Goal: Transaction & Acquisition: Book appointment/travel/reservation

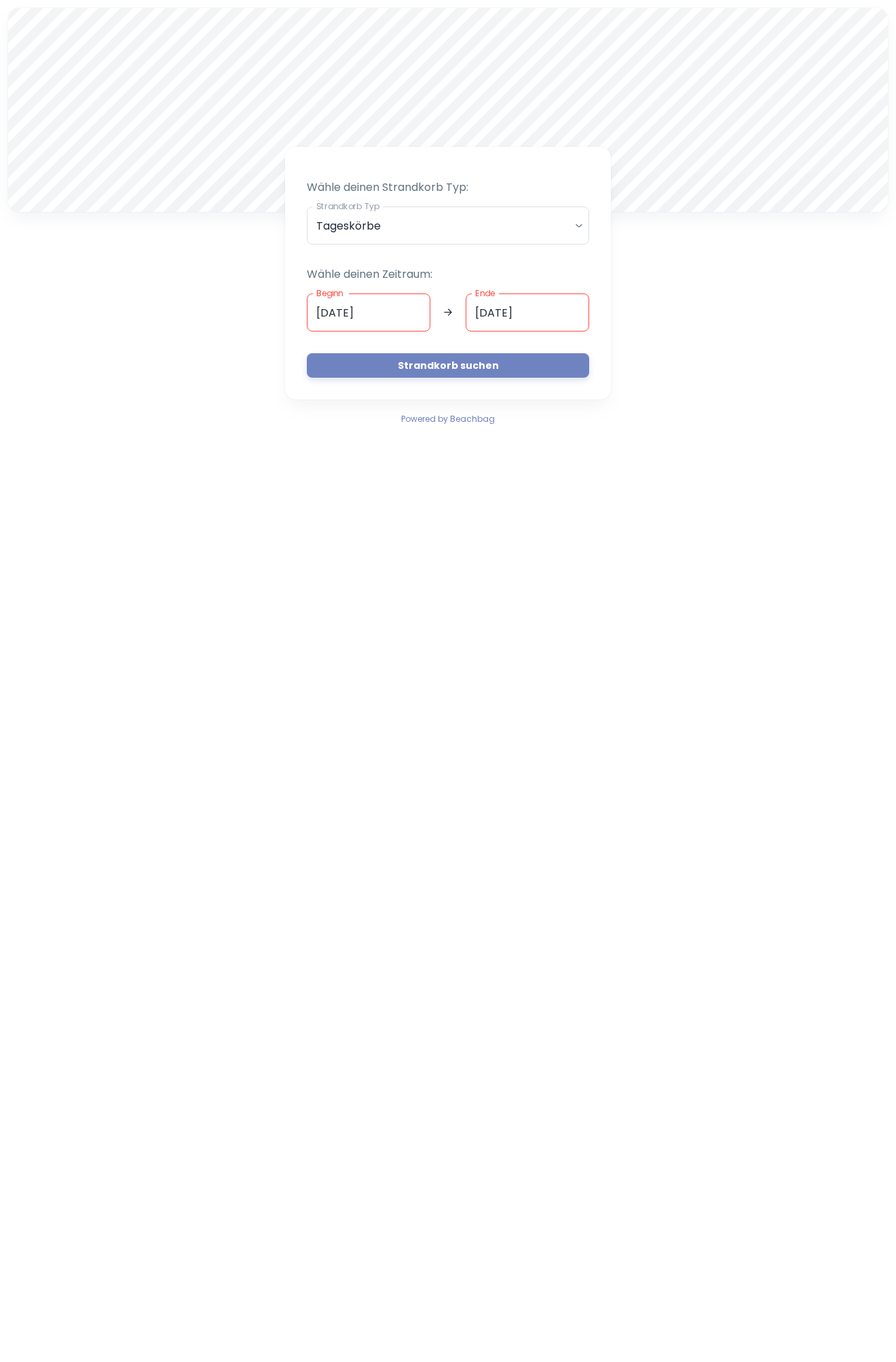
click at [446, 360] on button "Strandkorb suchen" at bounding box center [448, 365] width 282 height 24
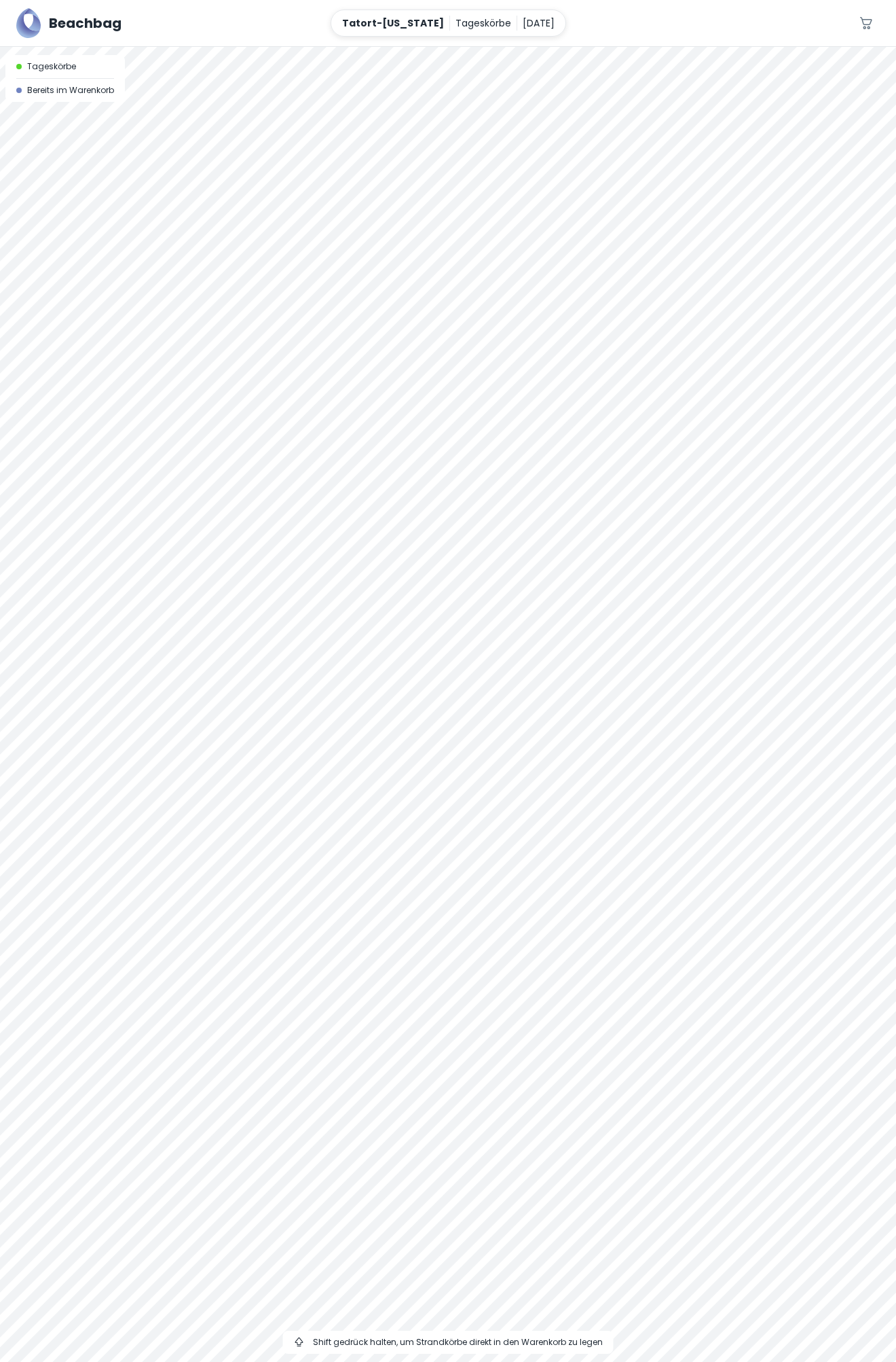
click at [271, 47] on div at bounding box center [448, 47] width 896 height 0
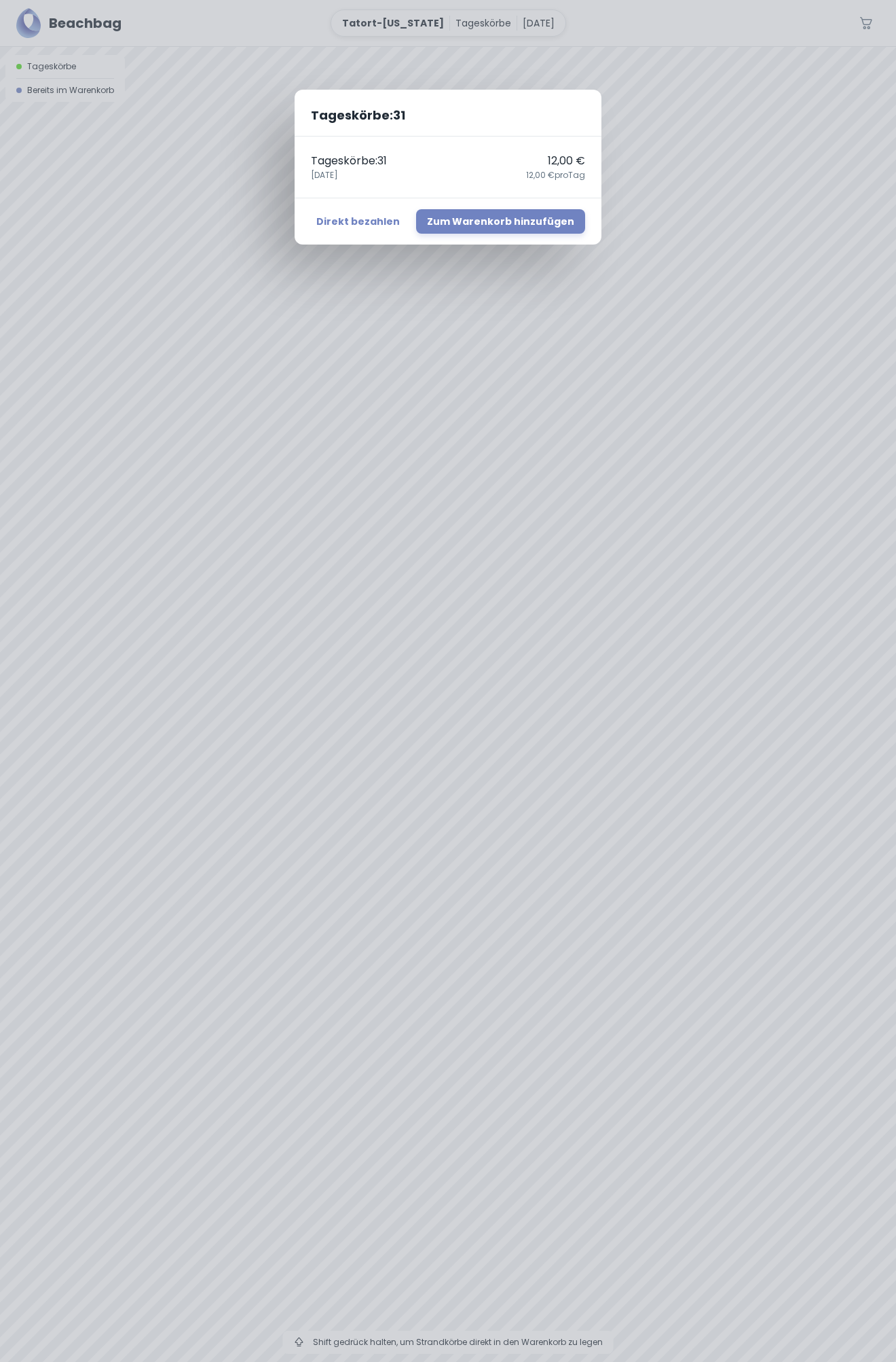
click at [269, 743] on div "Tageskörbe : 31 Tageskörbe : 31 12,00 € [DATE],00 € pro Tag Direkt bezahlen Zum…" at bounding box center [448, 681] width 896 height 1362
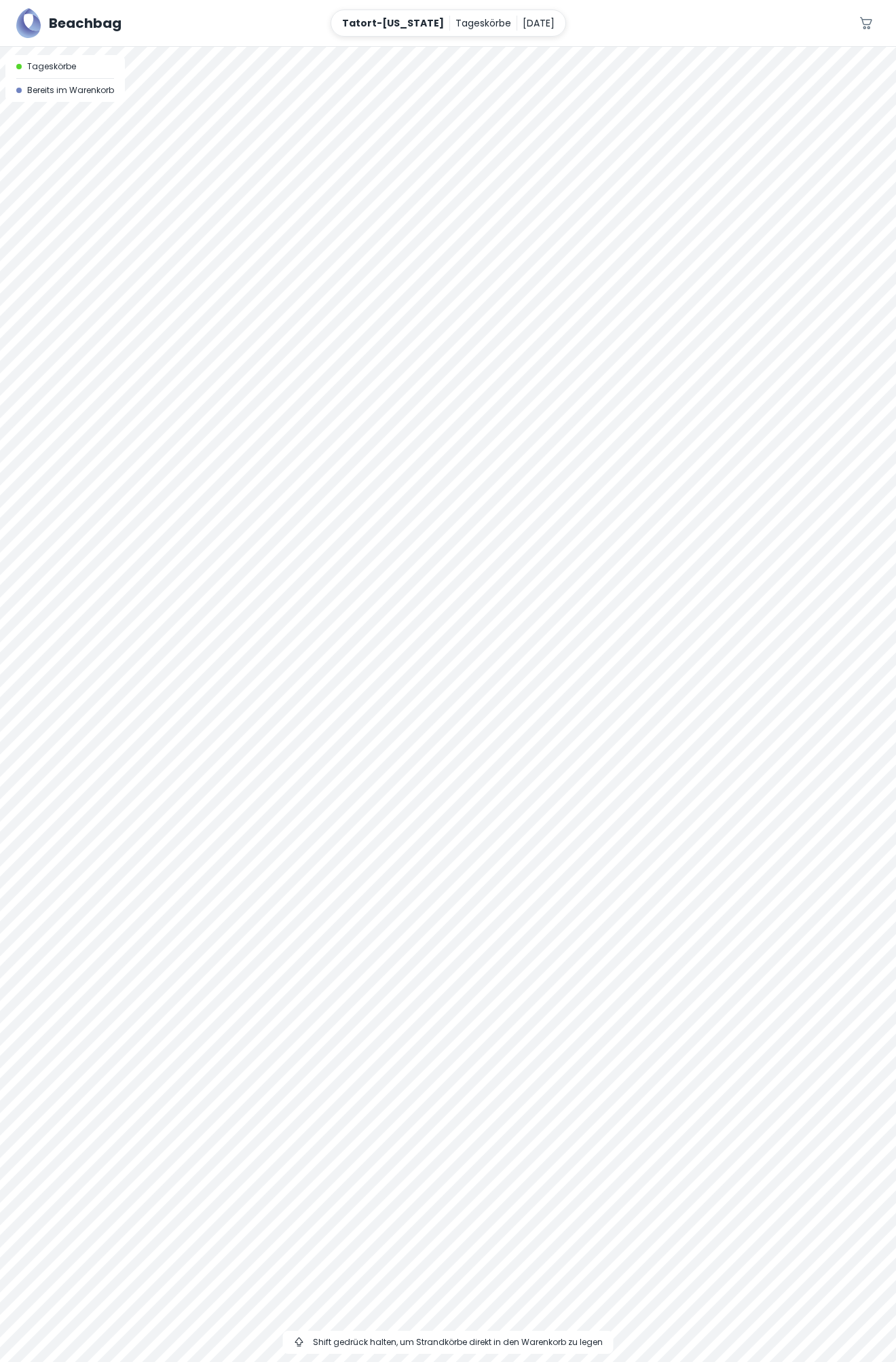
click at [269, 47] on div at bounding box center [448, 47] width 896 height 0
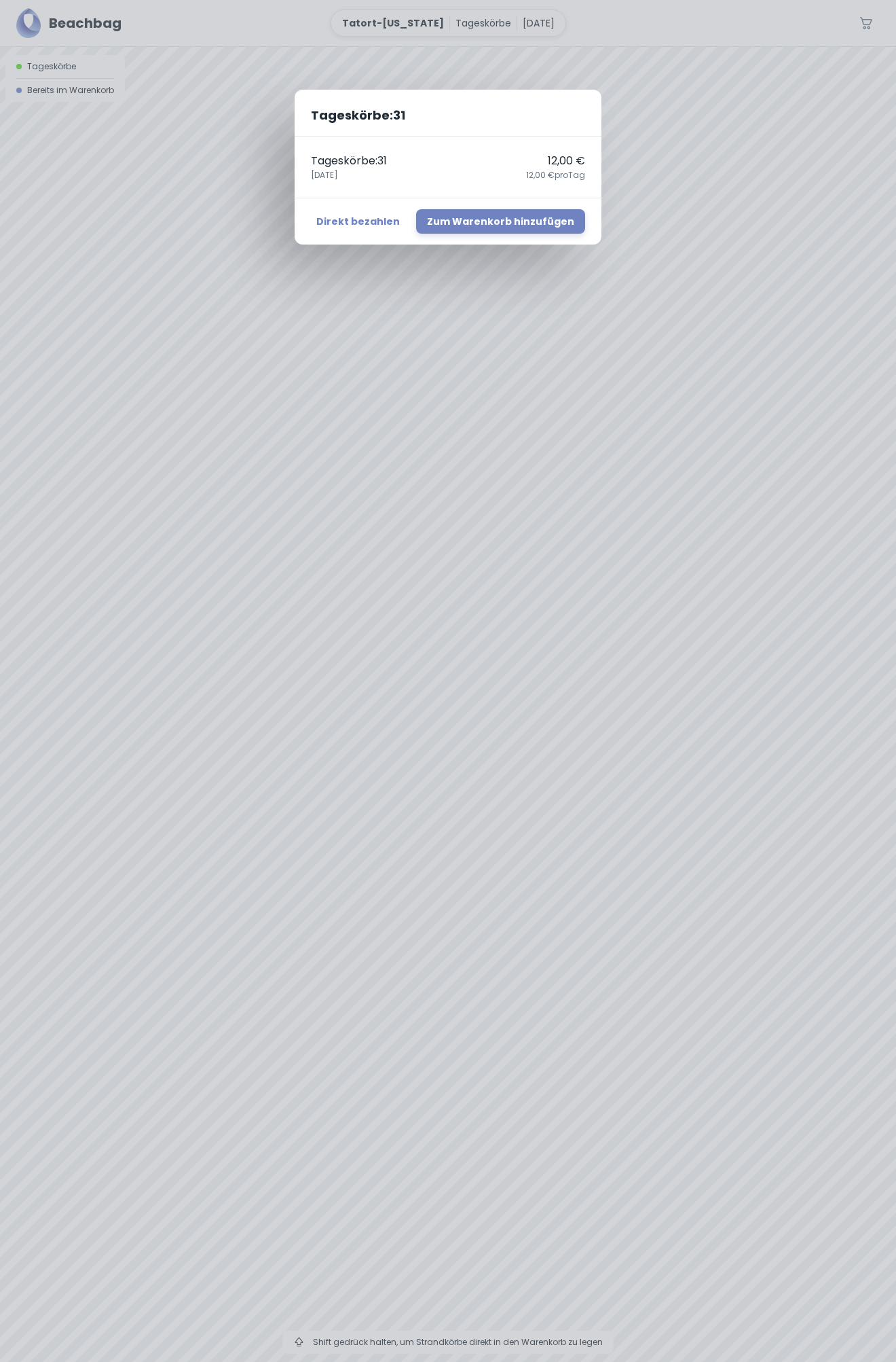
click at [266, 749] on div "Tageskörbe : 31 Tageskörbe : 31 12,00 € [DATE],00 € pro Tag Direkt bezahlen Zum…" at bounding box center [448, 681] width 896 height 1362
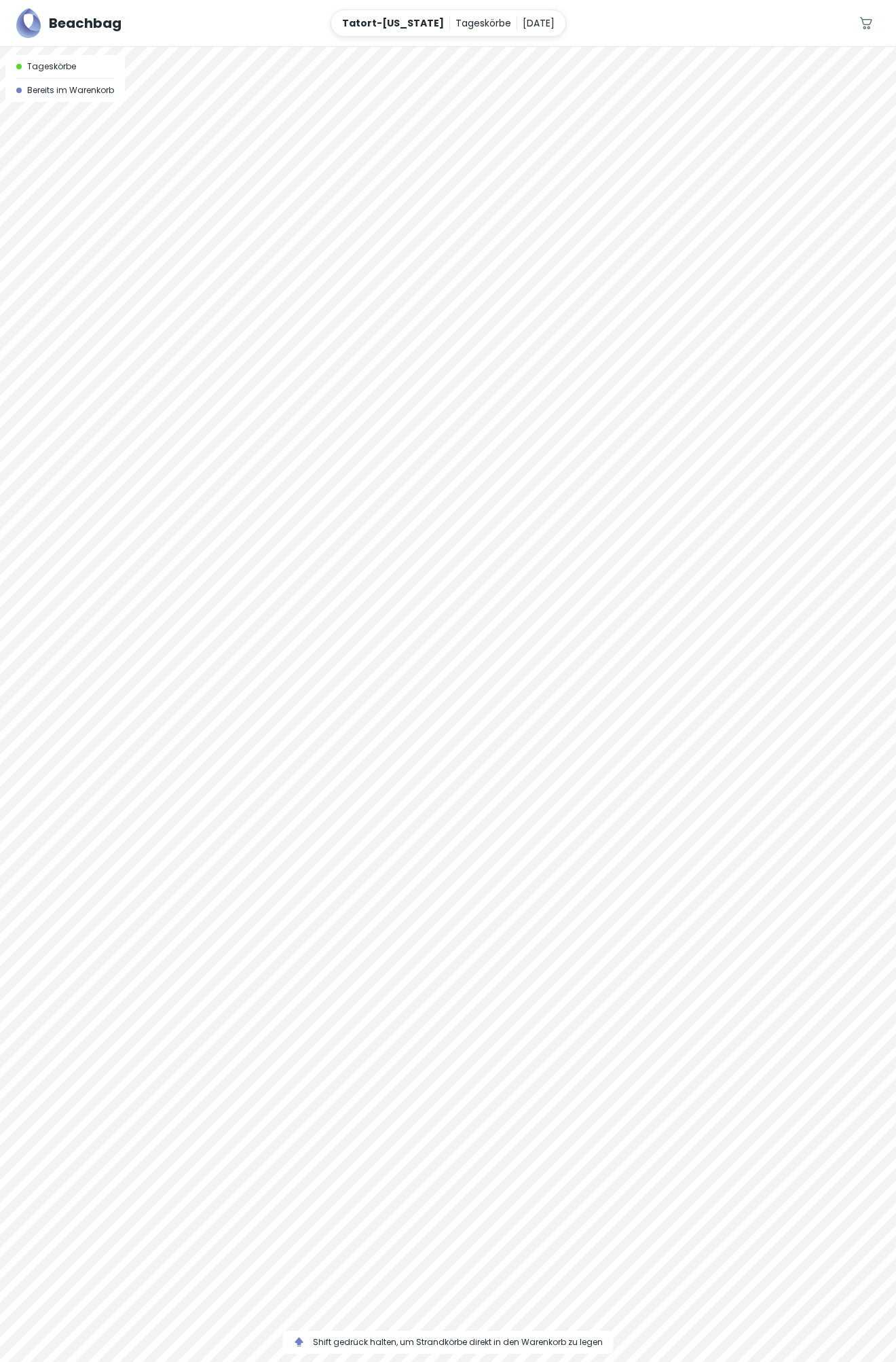
click at [267, 47] on div at bounding box center [448, 47] width 896 height 0
drag, startPoint x: 450, startPoint y: 984, endPoint x: 451, endPoint y: 1233, distance: 249.0
click at [451, 1234] on div at bounding box center [448, 705] width 896 height 1315
click at [269, 47] on div at bounding box center [448, 47] width 896 height 0
click at [864, 19] on icon "button" at bounding box center [867, 23] width 12 height 12
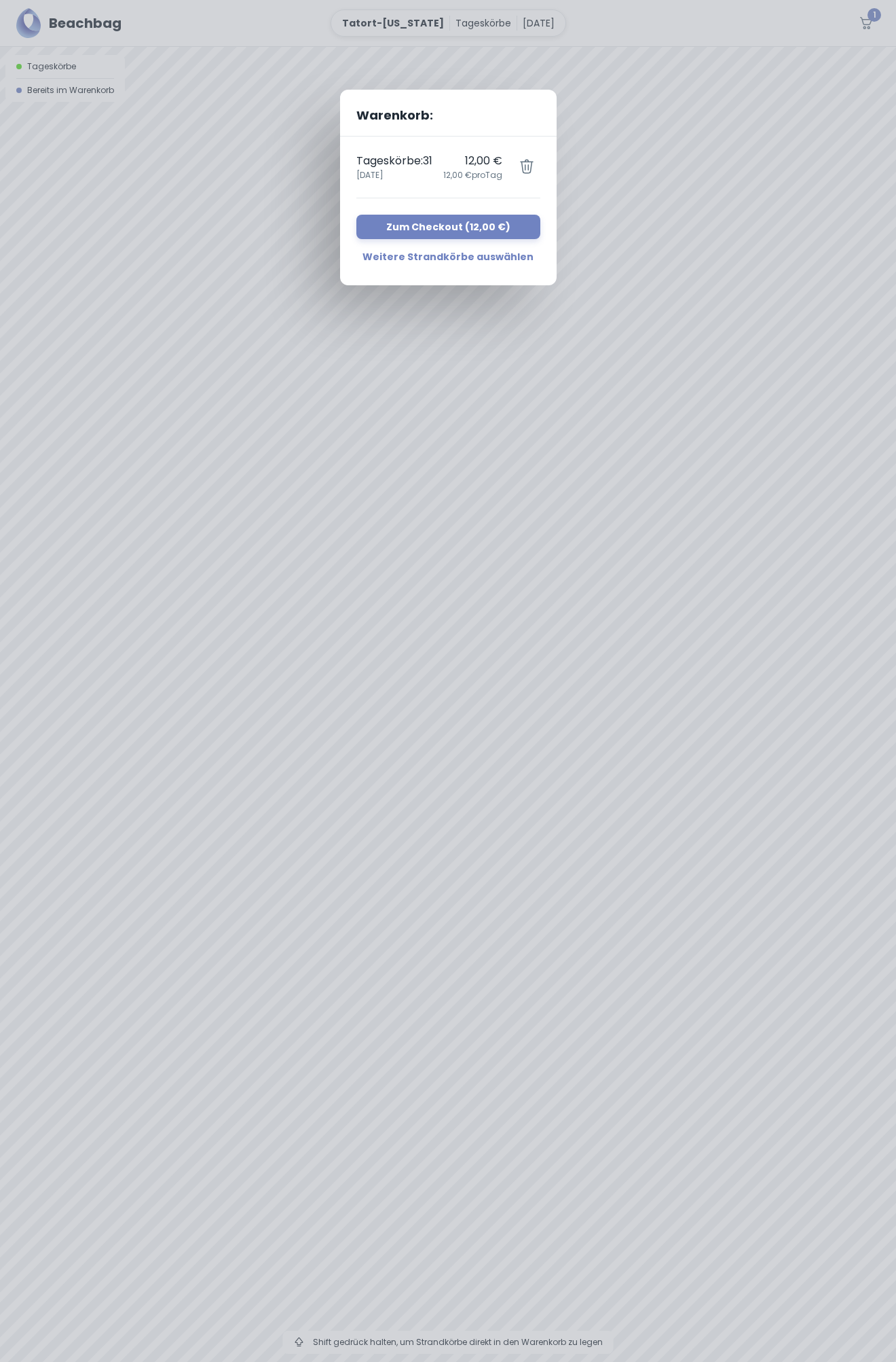
drag, startPoint x: 250, startPoint y: 876, endPoint x: 480, endPoint y: 801, distance: 241.9
click at [480, 801] on div "Warenkorb: Tageskörbe : 31 [DATE],00 € 12,00 € pro Tag Zum Checkout ( 12,00 € )…" at bounding box center [448, 681] width 896 height 1362
